Goal: Task Accomplishment & Management: Use online tool/utility

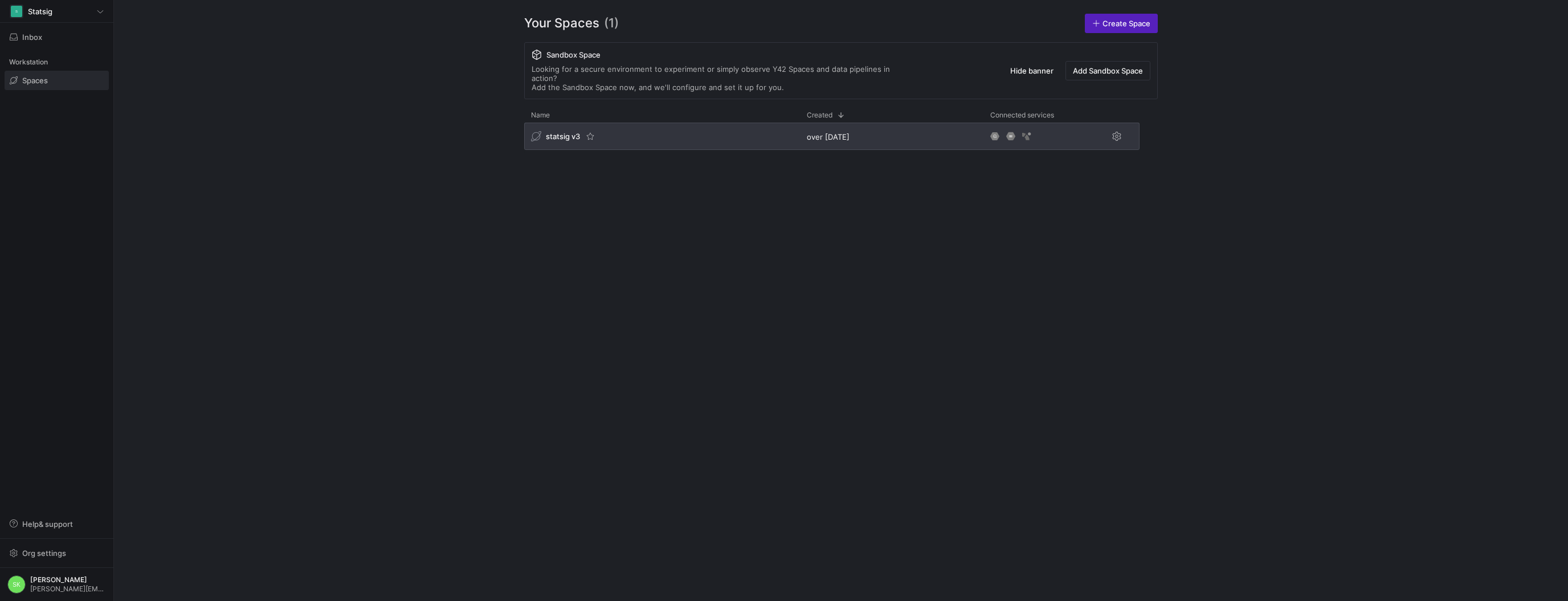
click at [580, 141] on span "statsig v3" at bounding box center [563, 136] width 34 height 9
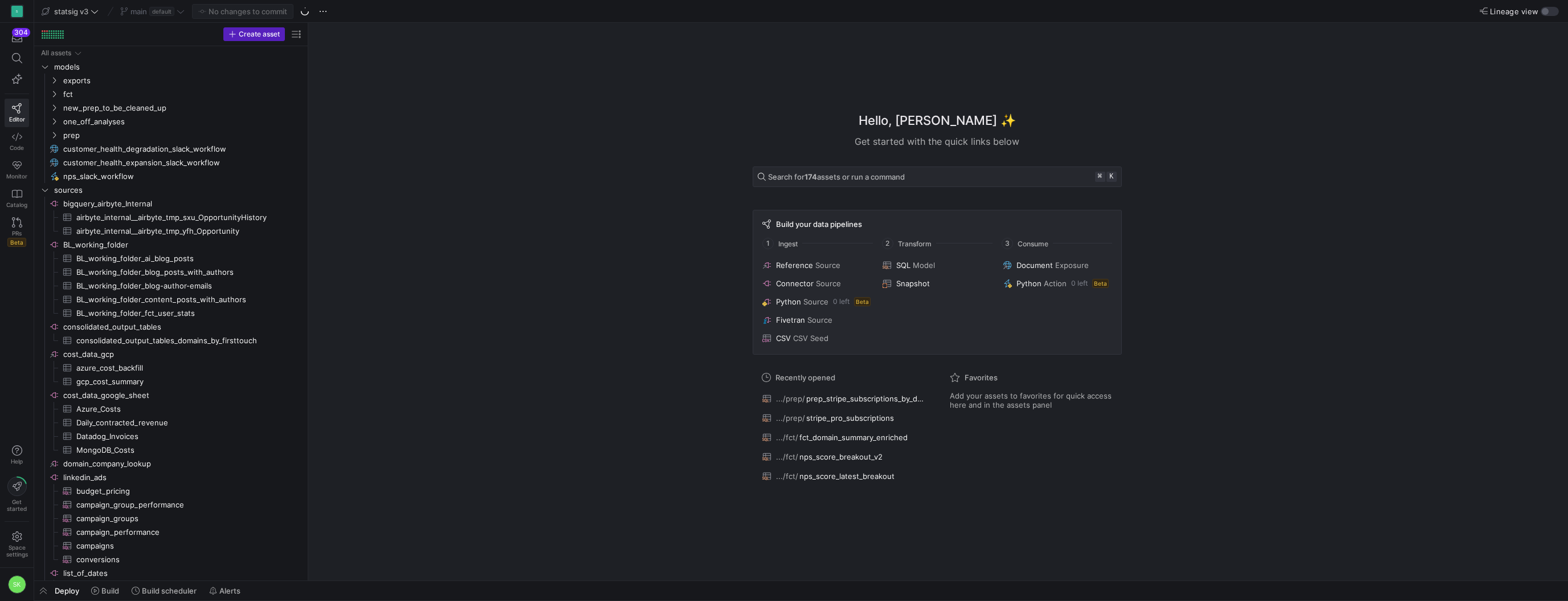
drag, startPoint x: 193, startPoint y: 190, endPoint x: 320, endPoint y: 190, distance: 127.0
click at [56, 94] on y42-icon "Press SPACE to select this row." at bounding box center [54, 94] width 9 height 9
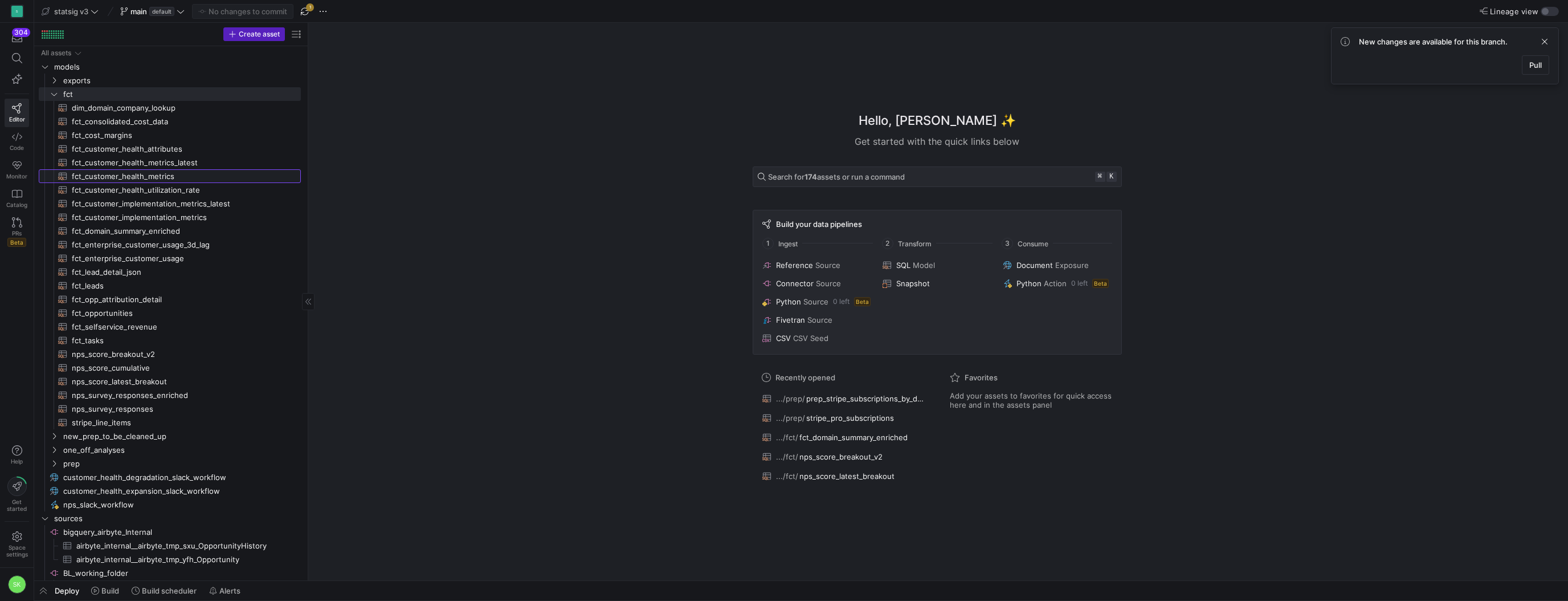
click at [175, 181] on span "fct_customer_health_metrics​​​​​​​​​​" at bounding box center [179, 176] width 216 height 13
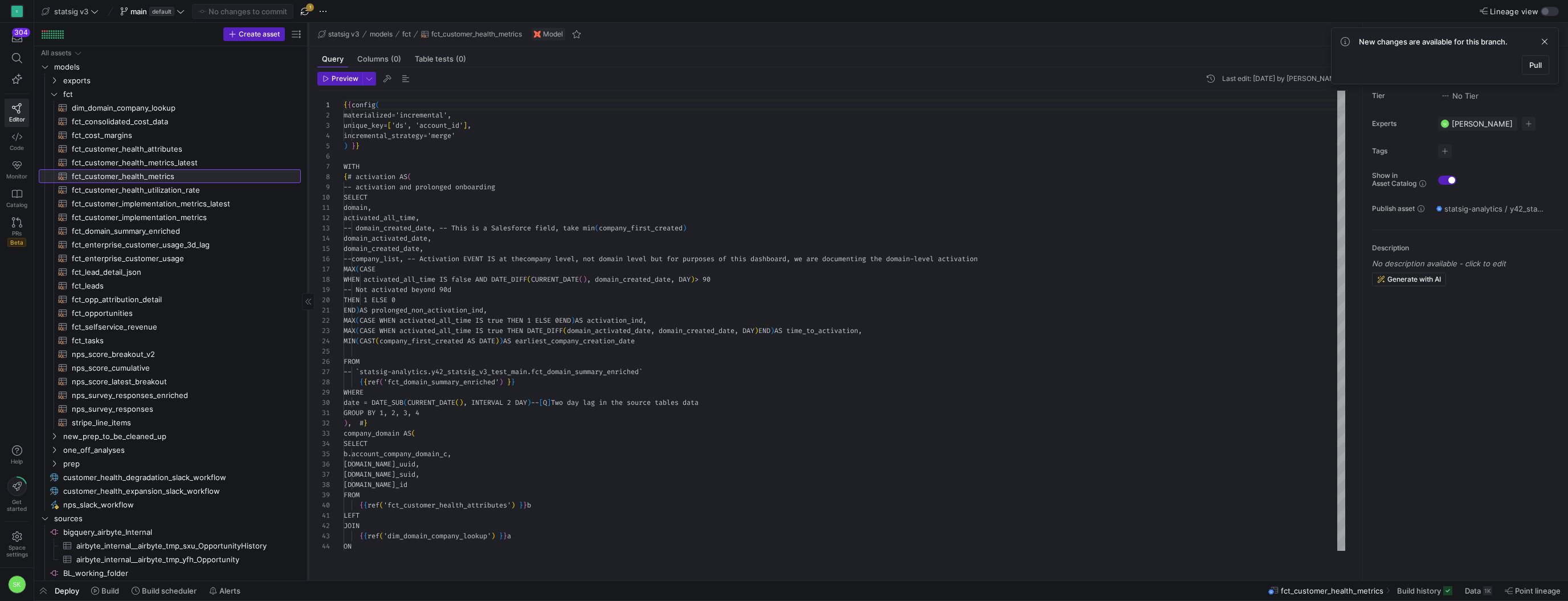
scroll to position [103, 0]
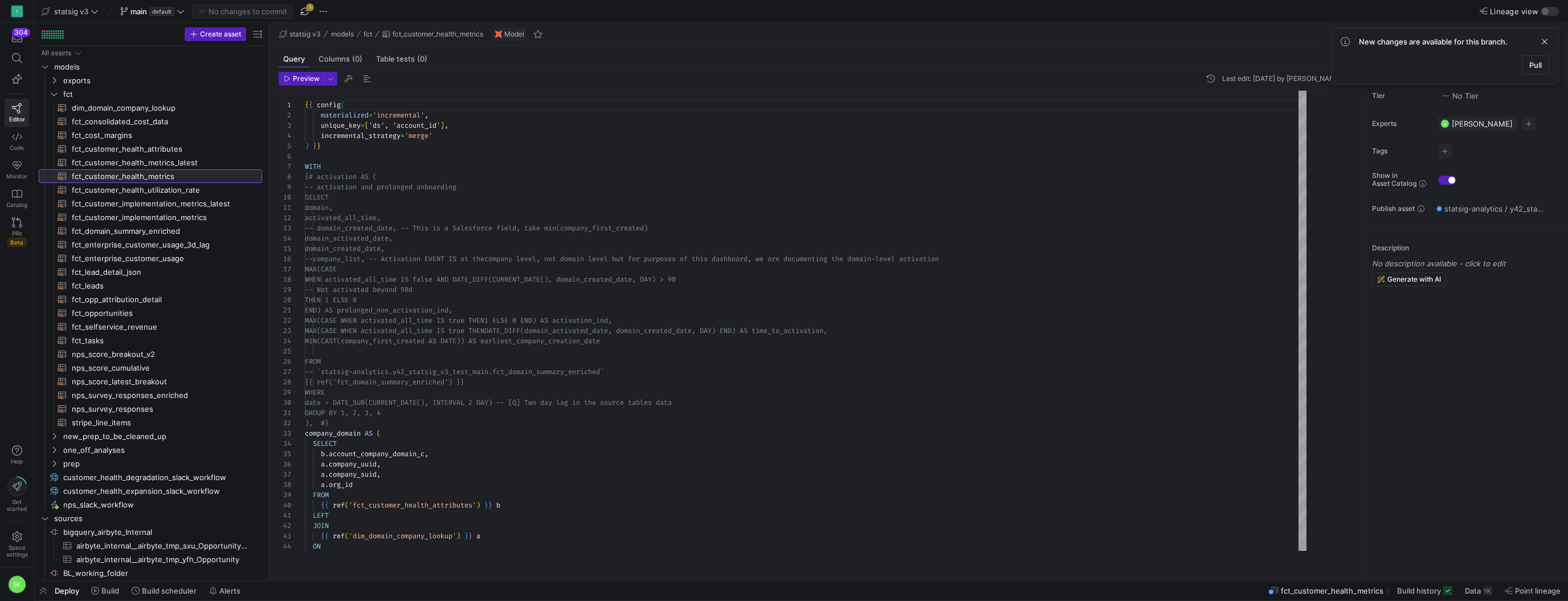
drag, startPoint x: 308, startPoint y: 203, endPoint x: 269, endPoint y: 192, distance: 40.5
click at [269, 192] on as-split "Create asset Drag here to set row groups Drag here to set column labels Group 1…" at bounding box center [801, 302] width 1534 height 557
type textarea "domain, activated_all_time, -- domain_created_date, -- This is a Salesforce fie…"
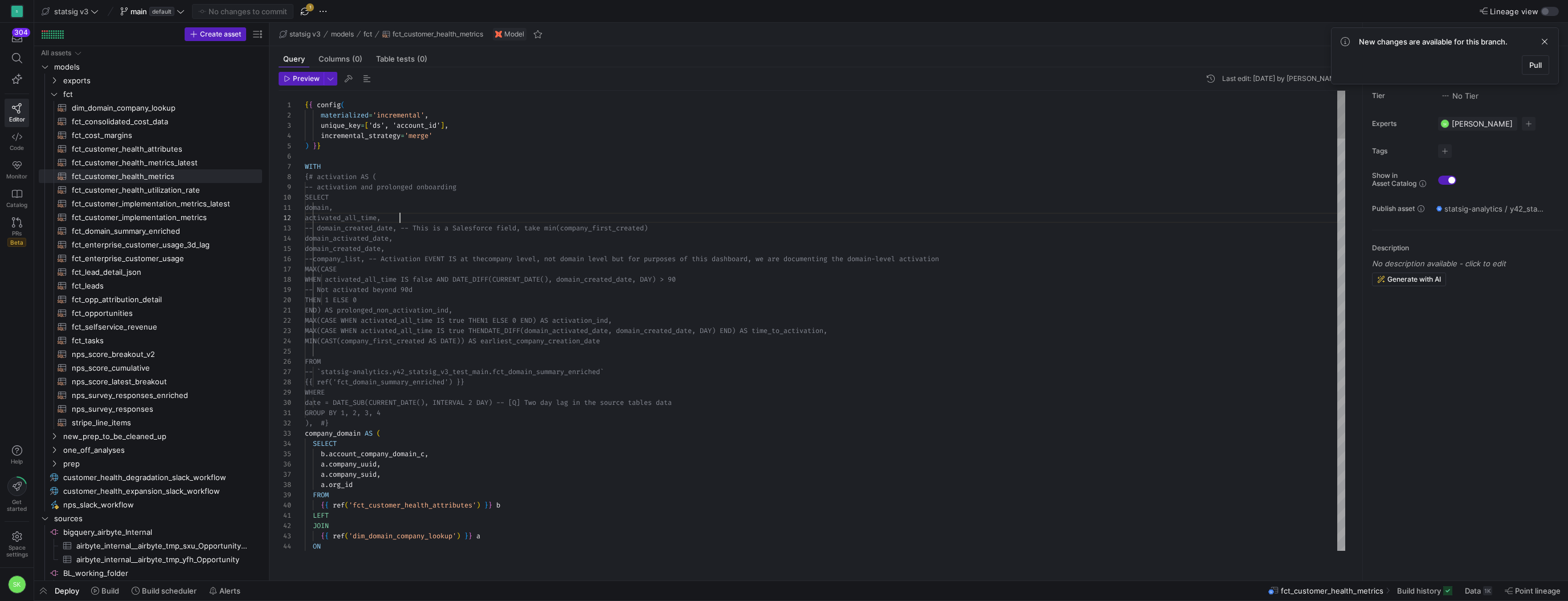
type textarea "u"
type textarea "GROUP BY 1, 2, 3, 4 ), #} company_domain AS ( SELECT b.account_company_domain_c…"
type textarea "us"
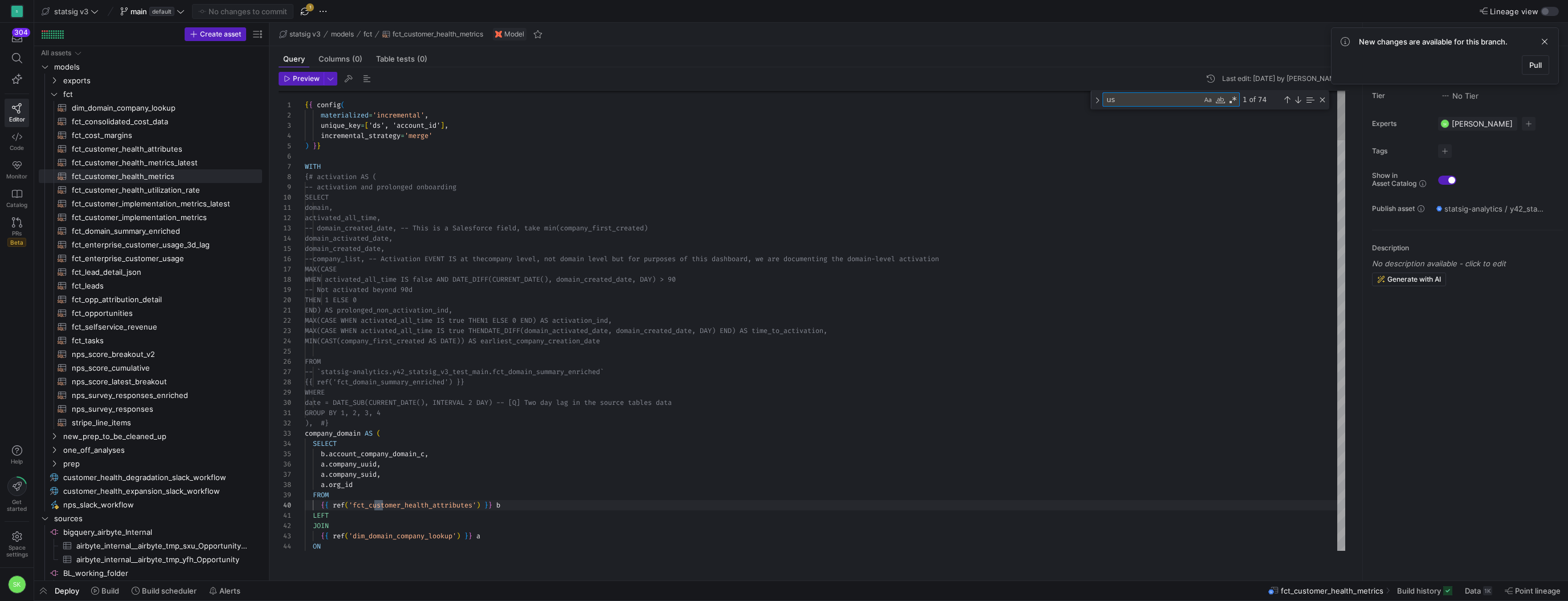
type textarea "-- `statsig-analytics.y42_statsig_v3_test_abm_test.source__statsig_salesforce_2…"
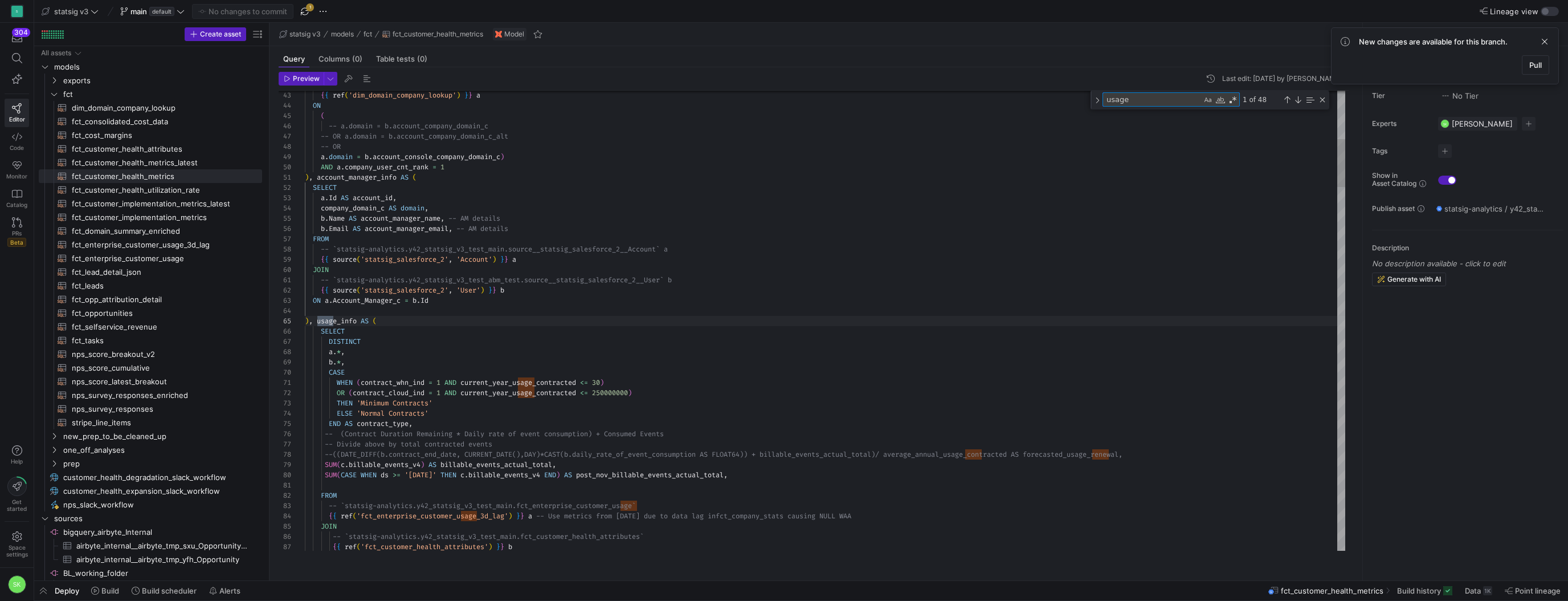
scroll to position [103, 33]
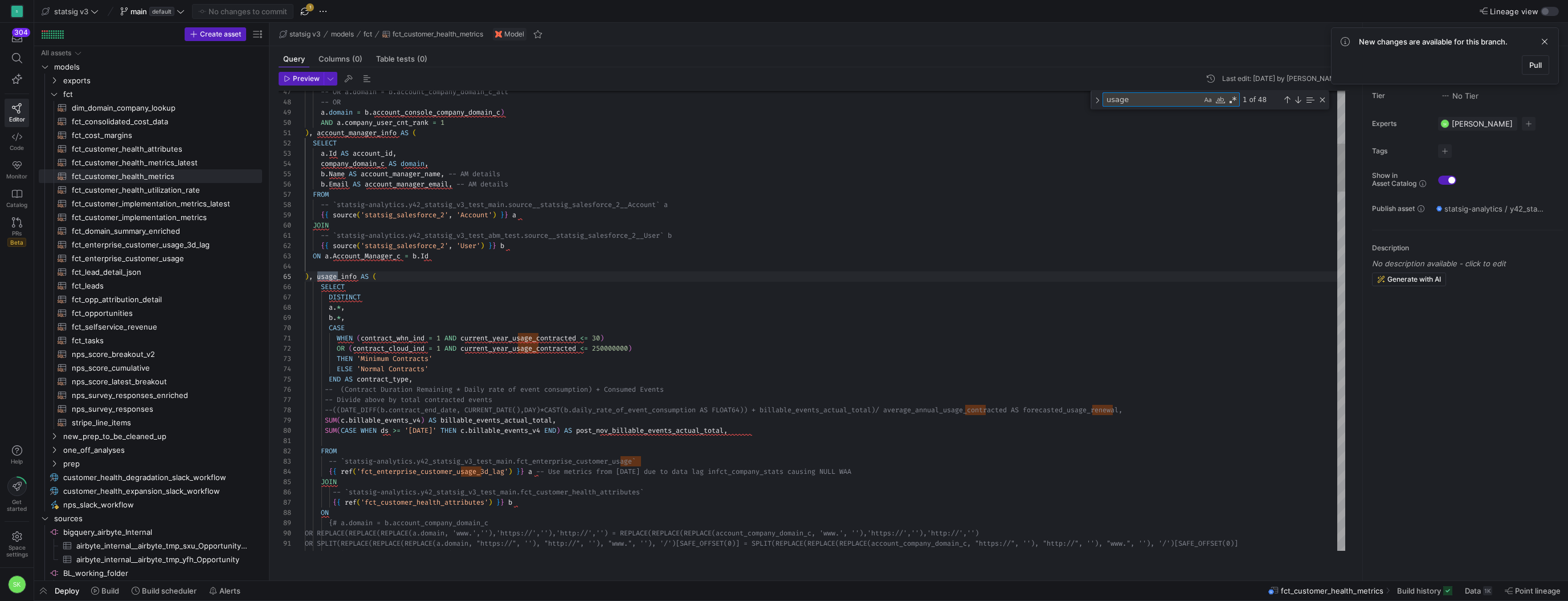
type textarea "usage"
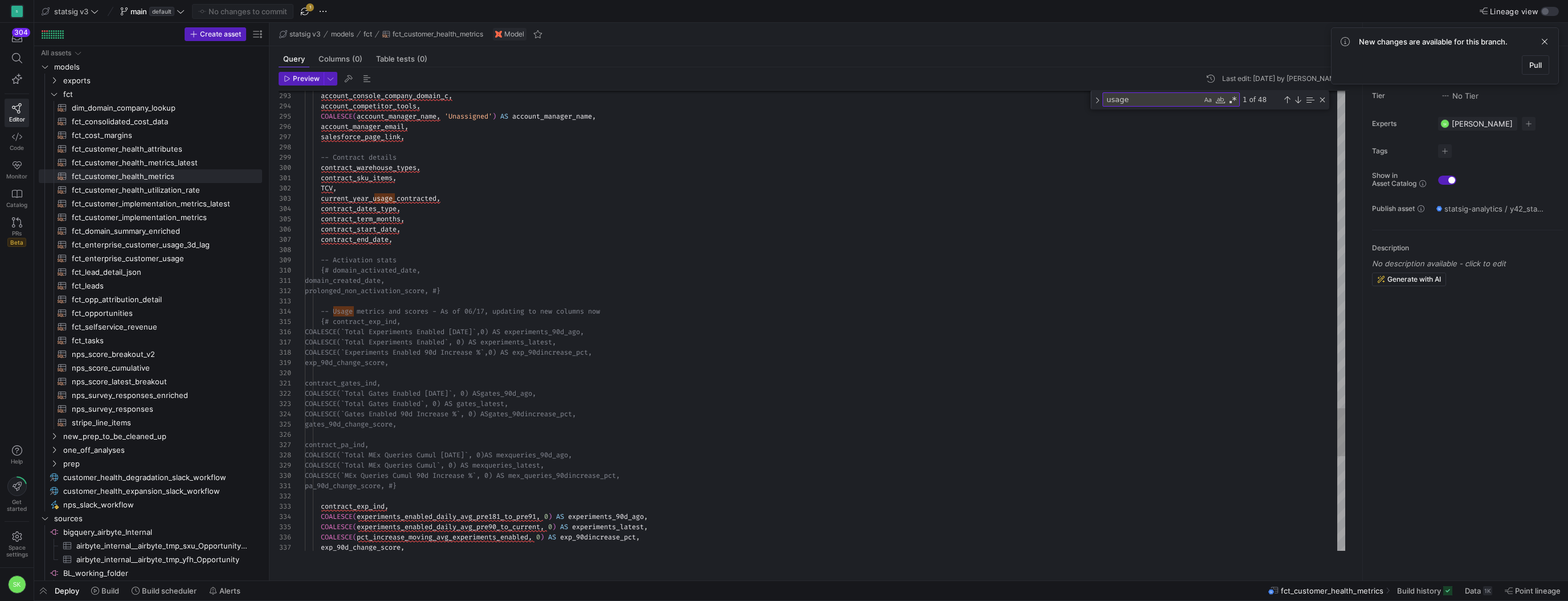
type textarea "contract_gates_ind, COALESCE(`Total Gates Enabled 90d Ago`, 0) AS gates_90d_ago…"
type textarea "u"
type textarea "{# COALESCE(configs_enabled_daily_avg_pre181_to_pre91, 0) AS dynamic_configs_90…"
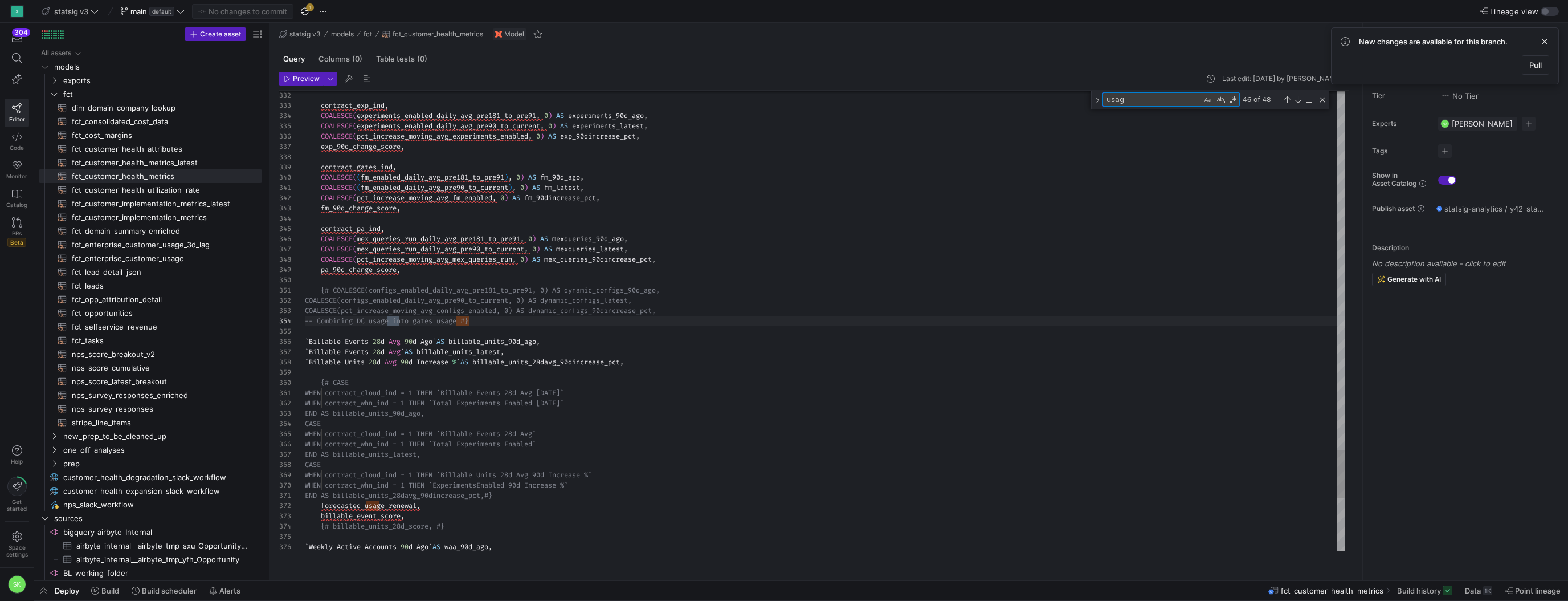
type textarea "usage"
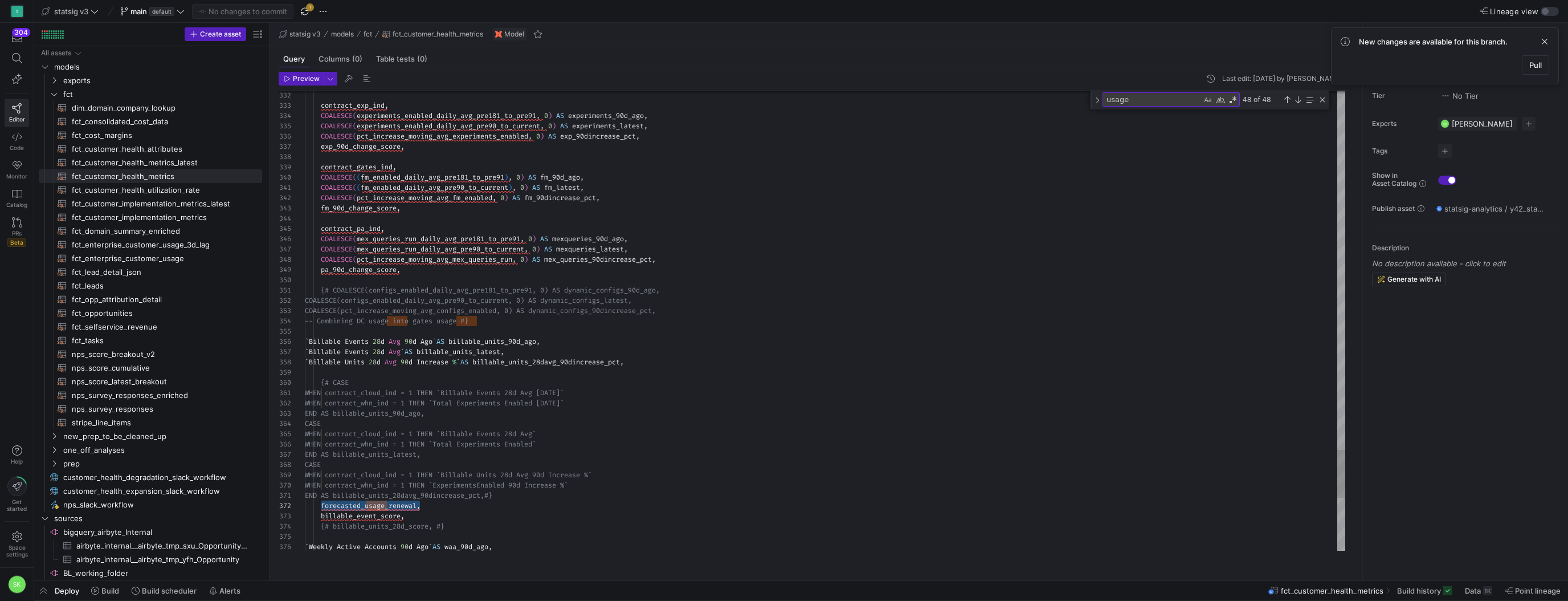
click at [1129, 106] on textarea "usage" at bounding box center [1152, 99] width 98 height 13
paste textarea "forecasted_usage_renewal"
type textarea "OR (contract_cloud_ind = 1 AND current_year_usage_contracted <= 250000000) THEN…"
type textarea "forecasted_usage_renewal"
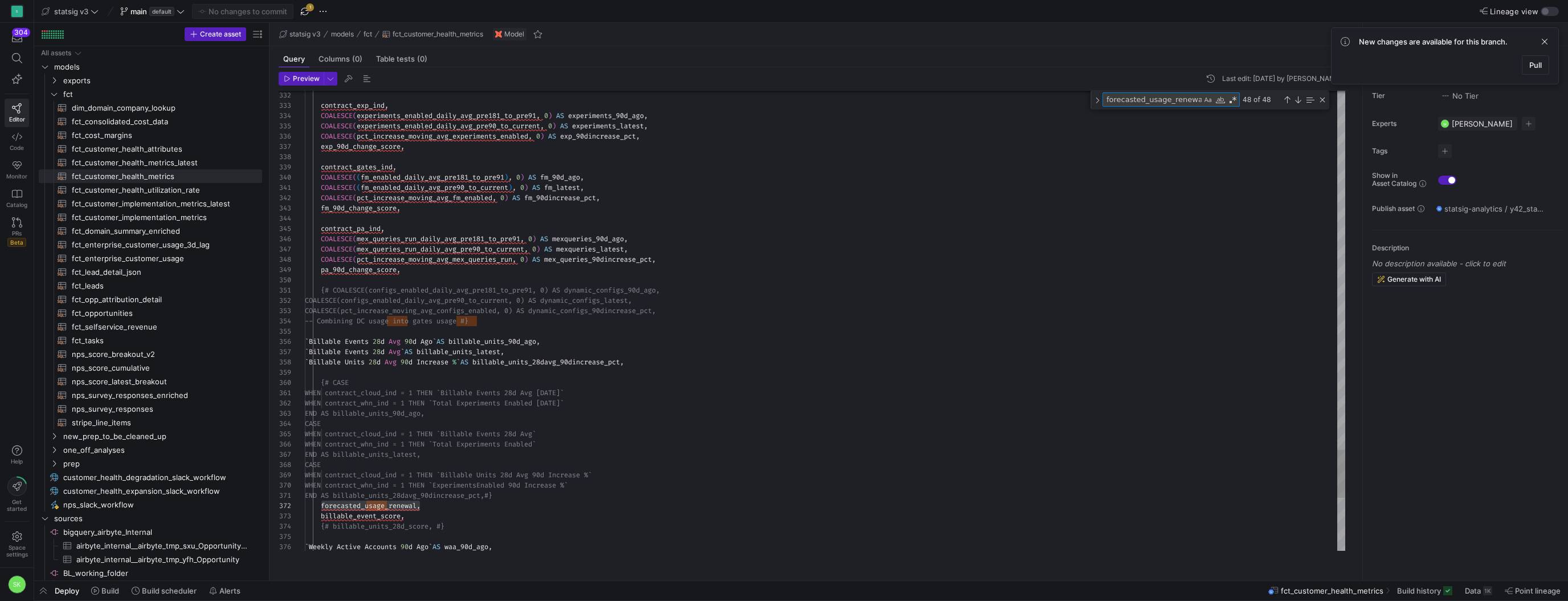
scroll to position [103, 841]
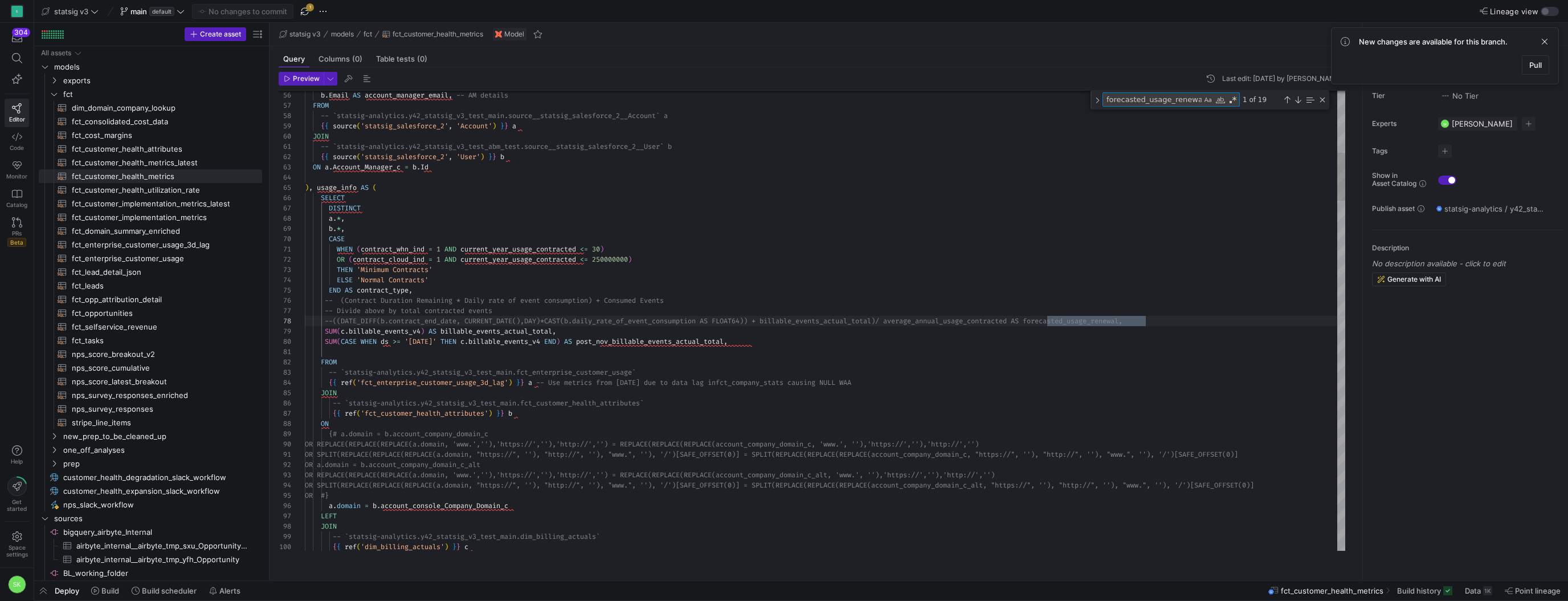
type textarea "ntract_cloud_ind = 1 THEN (DATE_DIFF(contract_end_date, CURRENT_DATE(), DAY)*(`…"
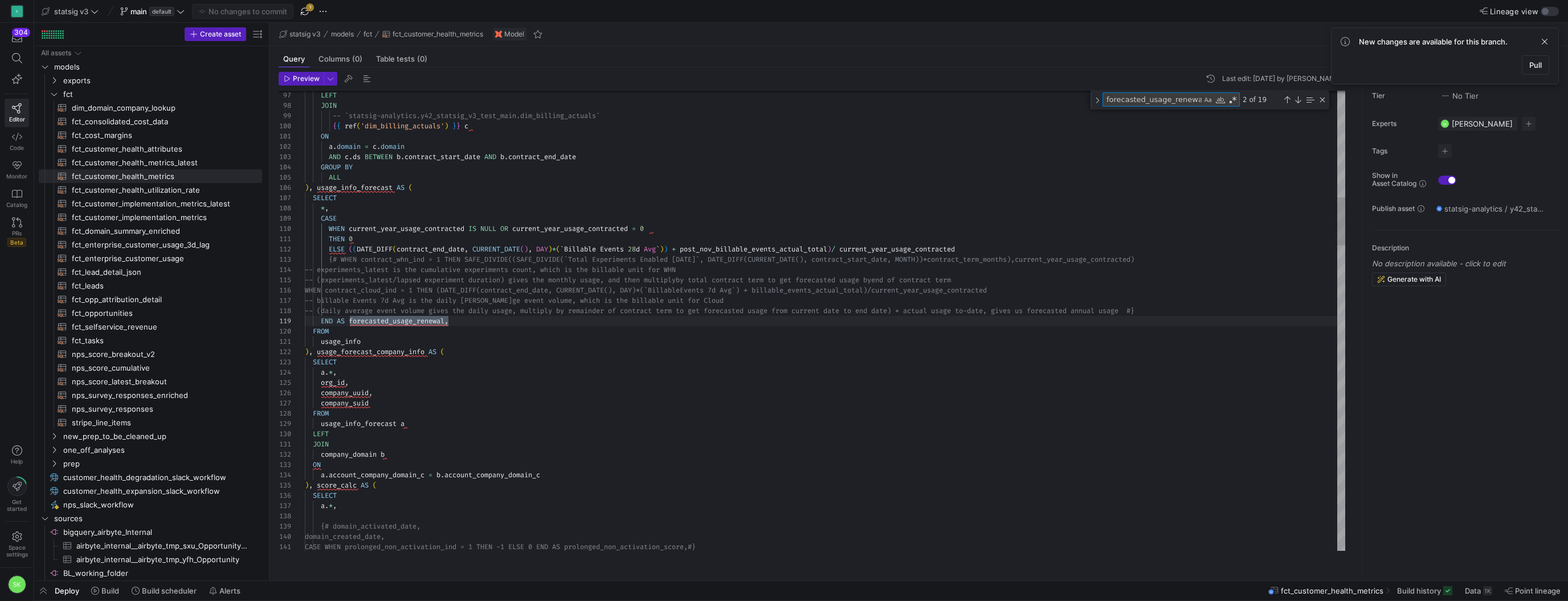
scroll to position [50, 143]
type textarea "forecasted_usage_renewal"
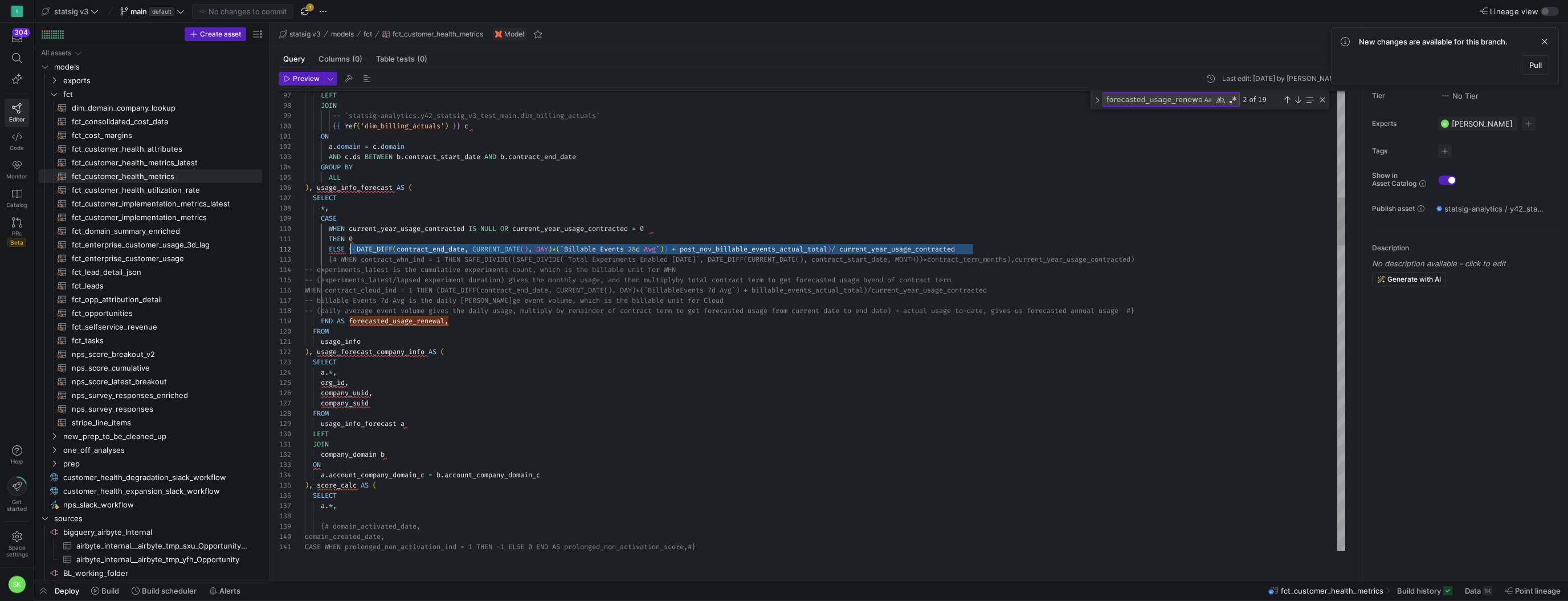
scroll to position [10, 45]
drag, startPoint x: 987, startPoint y: 260, endPoint x: 353, endPoint y: 259, distance: 634.0
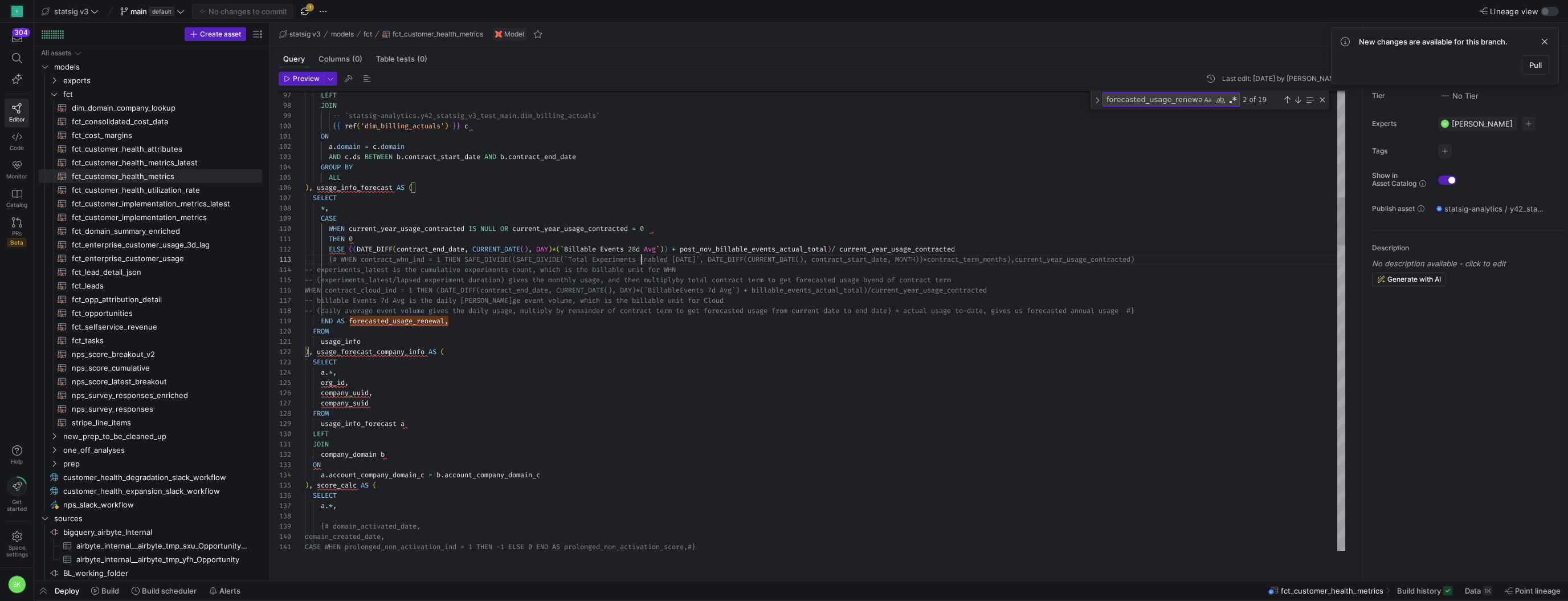
scroll to position [21, 336]
type textarea "THEN 0 ELSE ((DATE_DIFF(contract_end_date, CURRENT_DATE(), DAY)*(`Billable Even…"
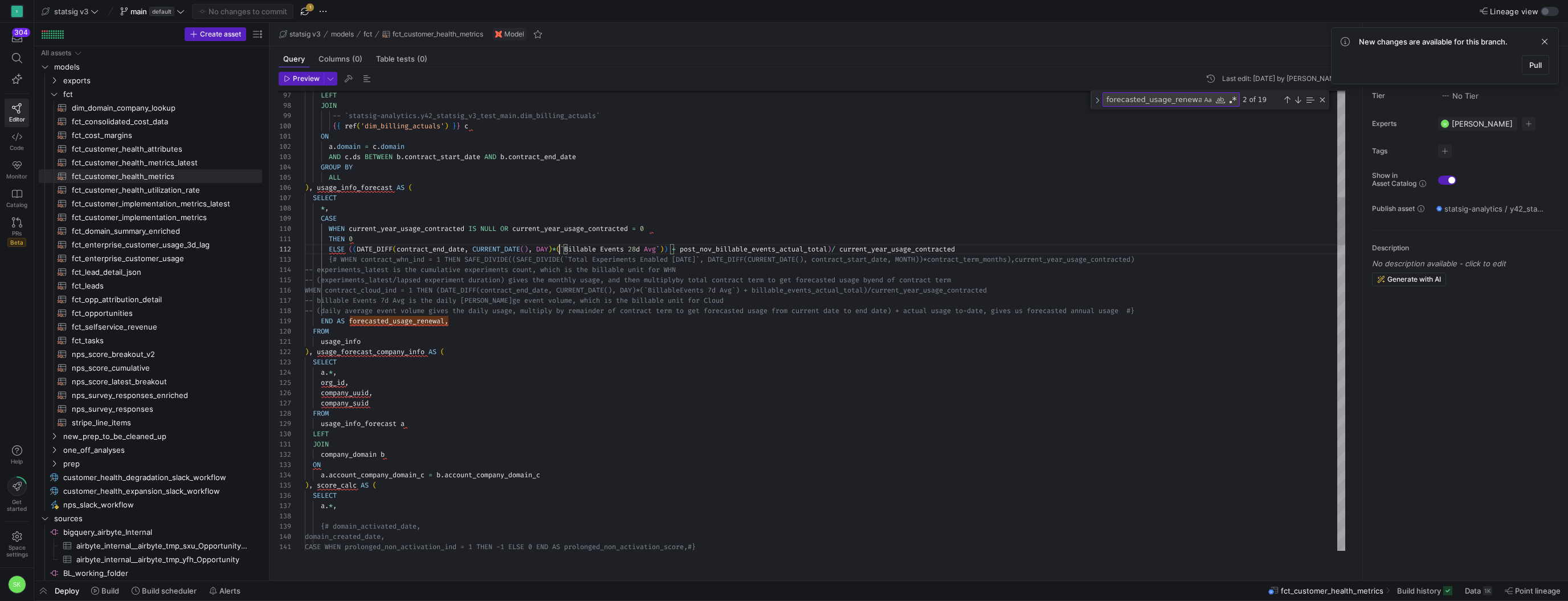
click at [1324, 104] on div "Close (Escape)" at bounding box center [1322, 100] width 9 height 9
